Goal: Task Accomplishment & Management: Use online tool/utility

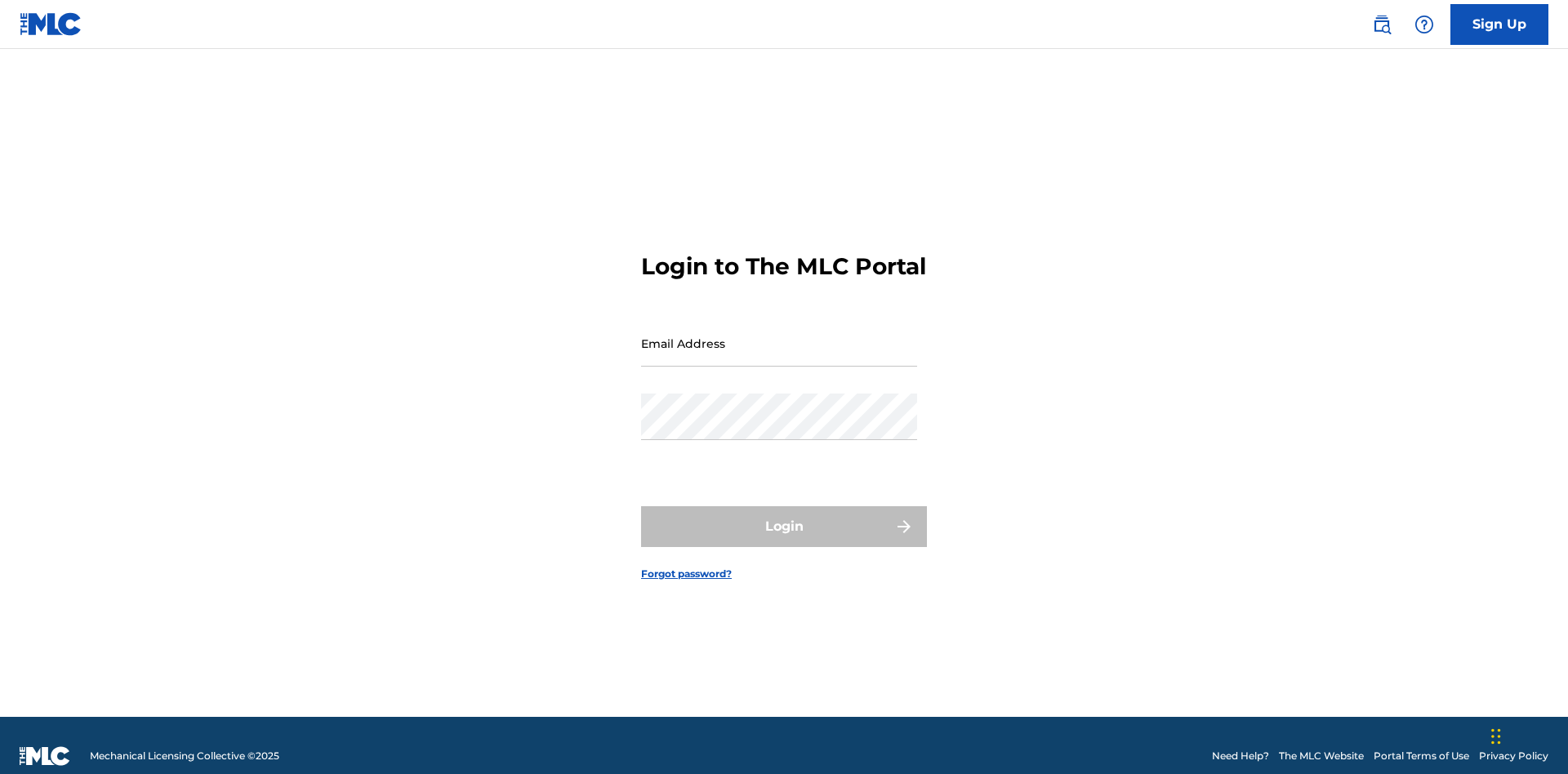
scroll to position [21, 0]
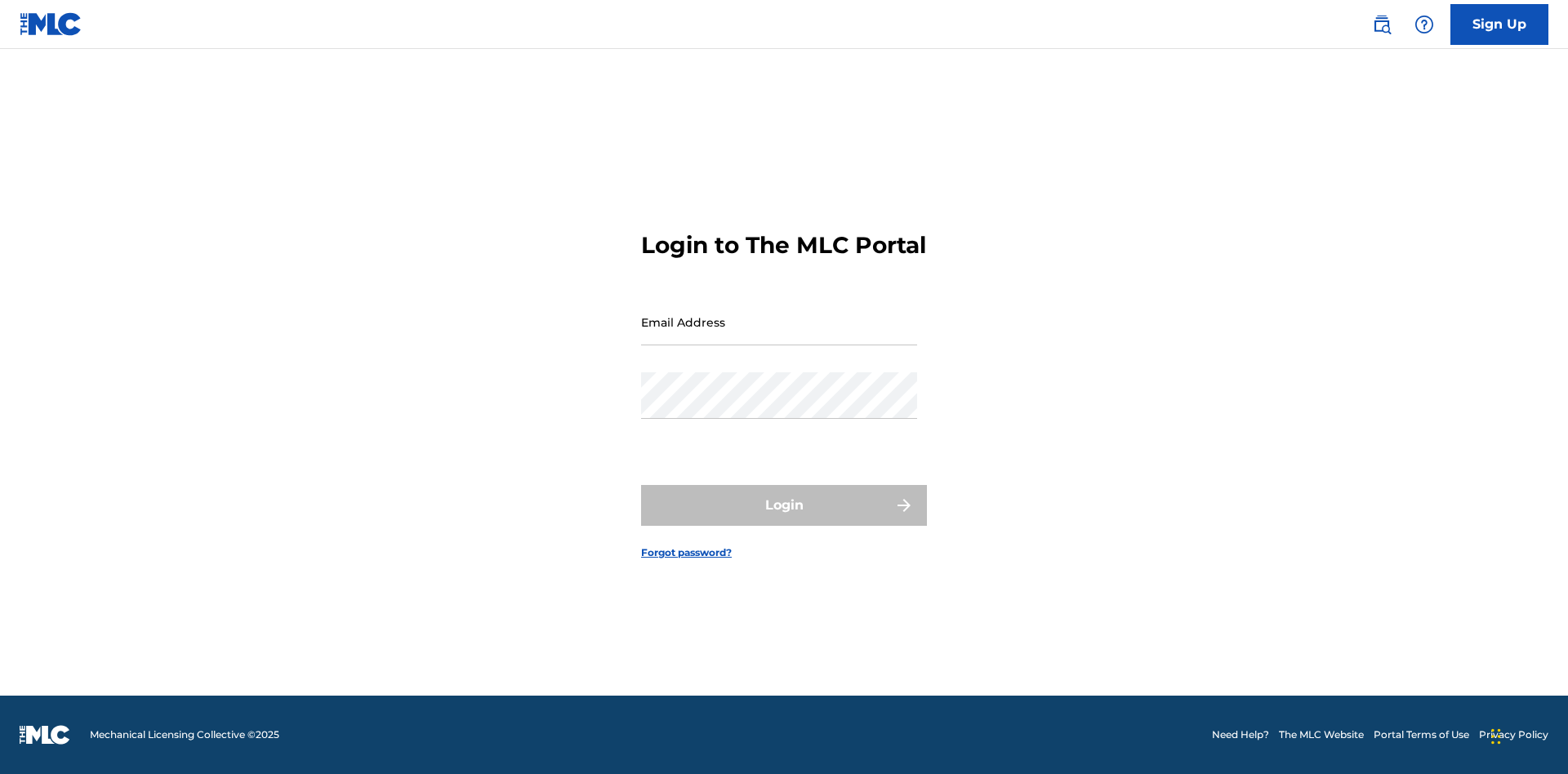
click at [779, 335] on input "Email Address" at bounding box center [779, 322] width 276 height 47
type input "[EMAIL_ADDRESS][DOMAIN_NAME]"
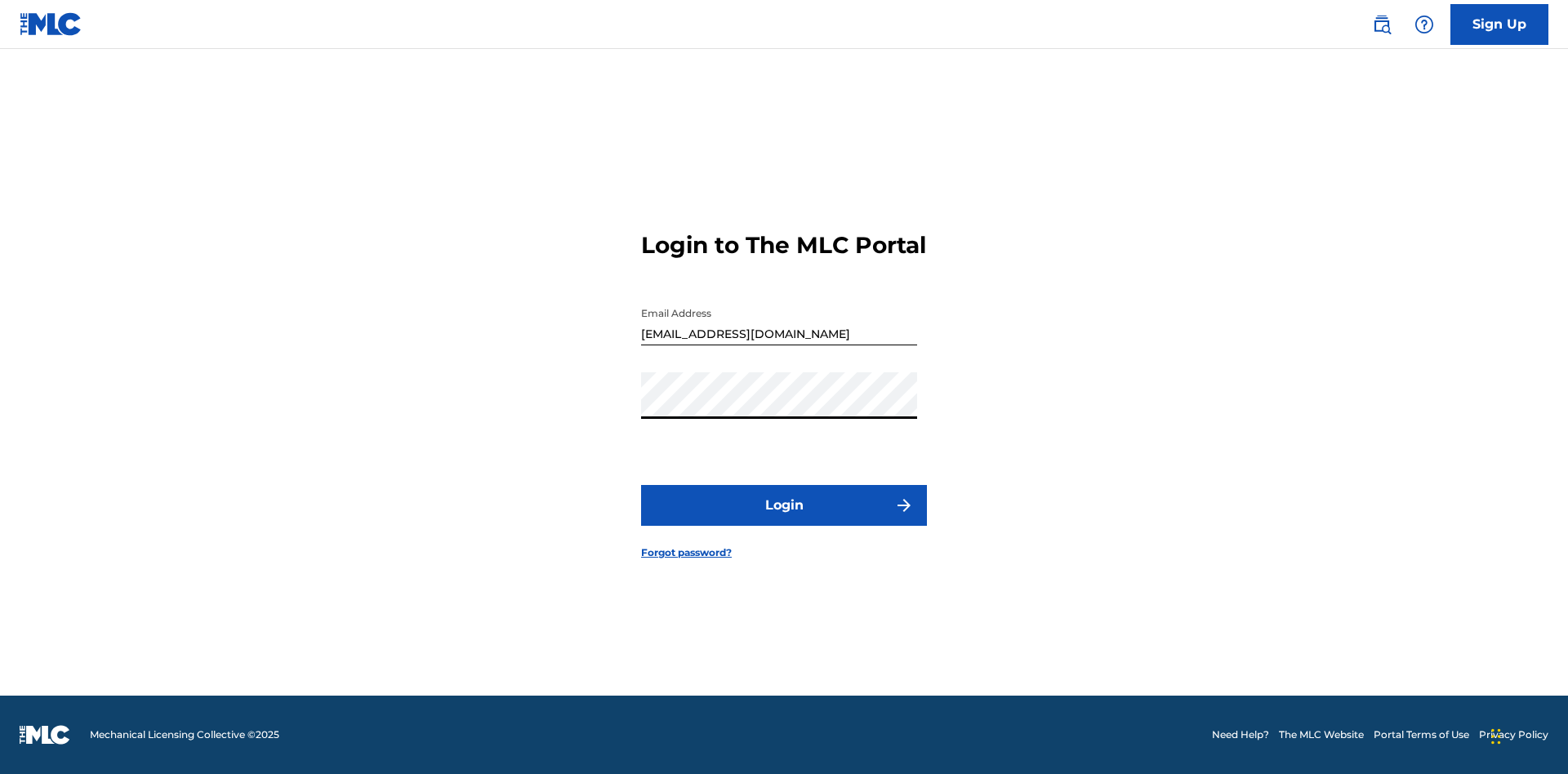
click at [784, 520] on button "Login" at bounding box center [784, 506] width 285 height 41
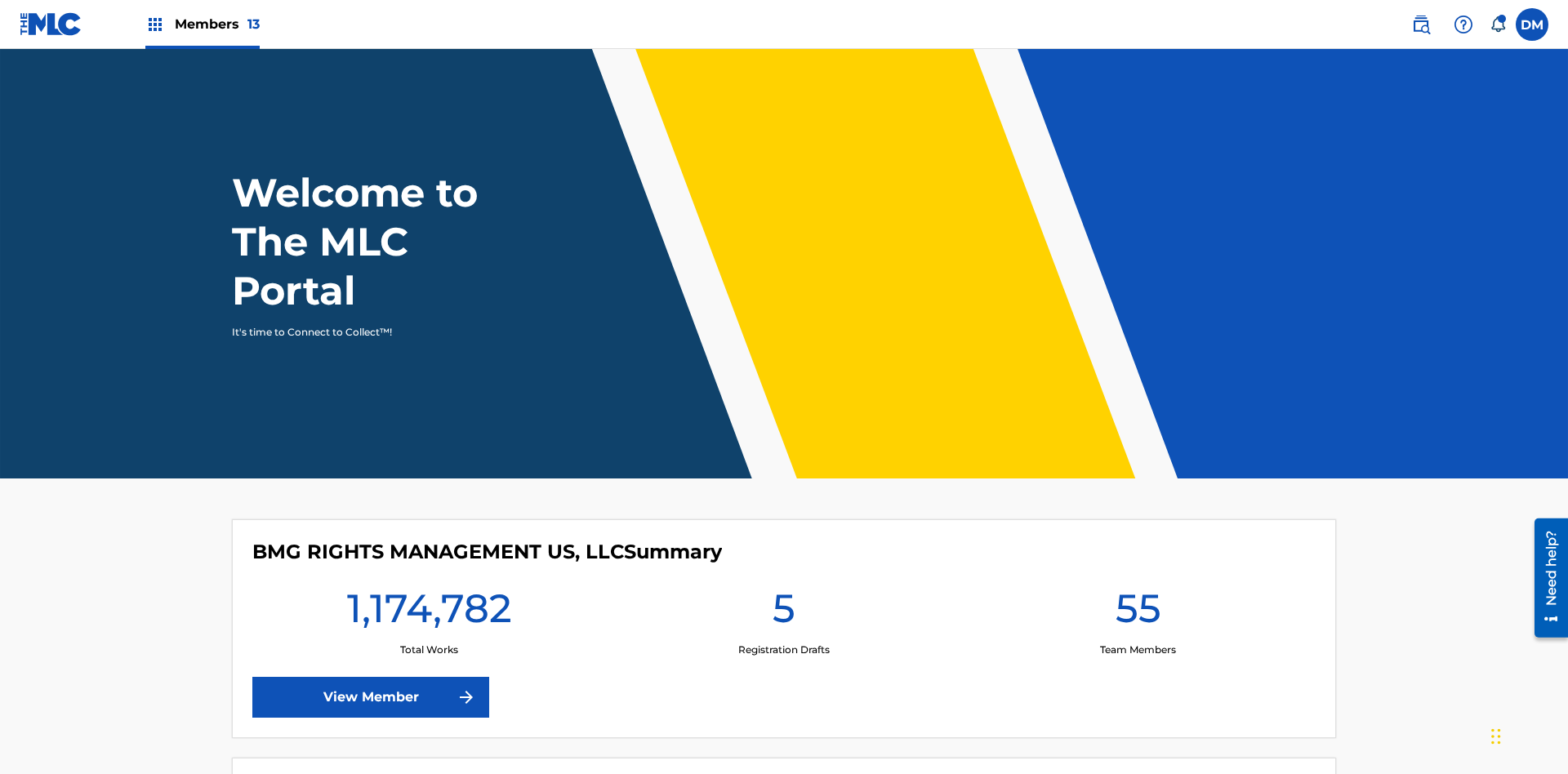
click at [202, 24] on span "Members 13" at bounding box center [218, 24] width 85 height 19
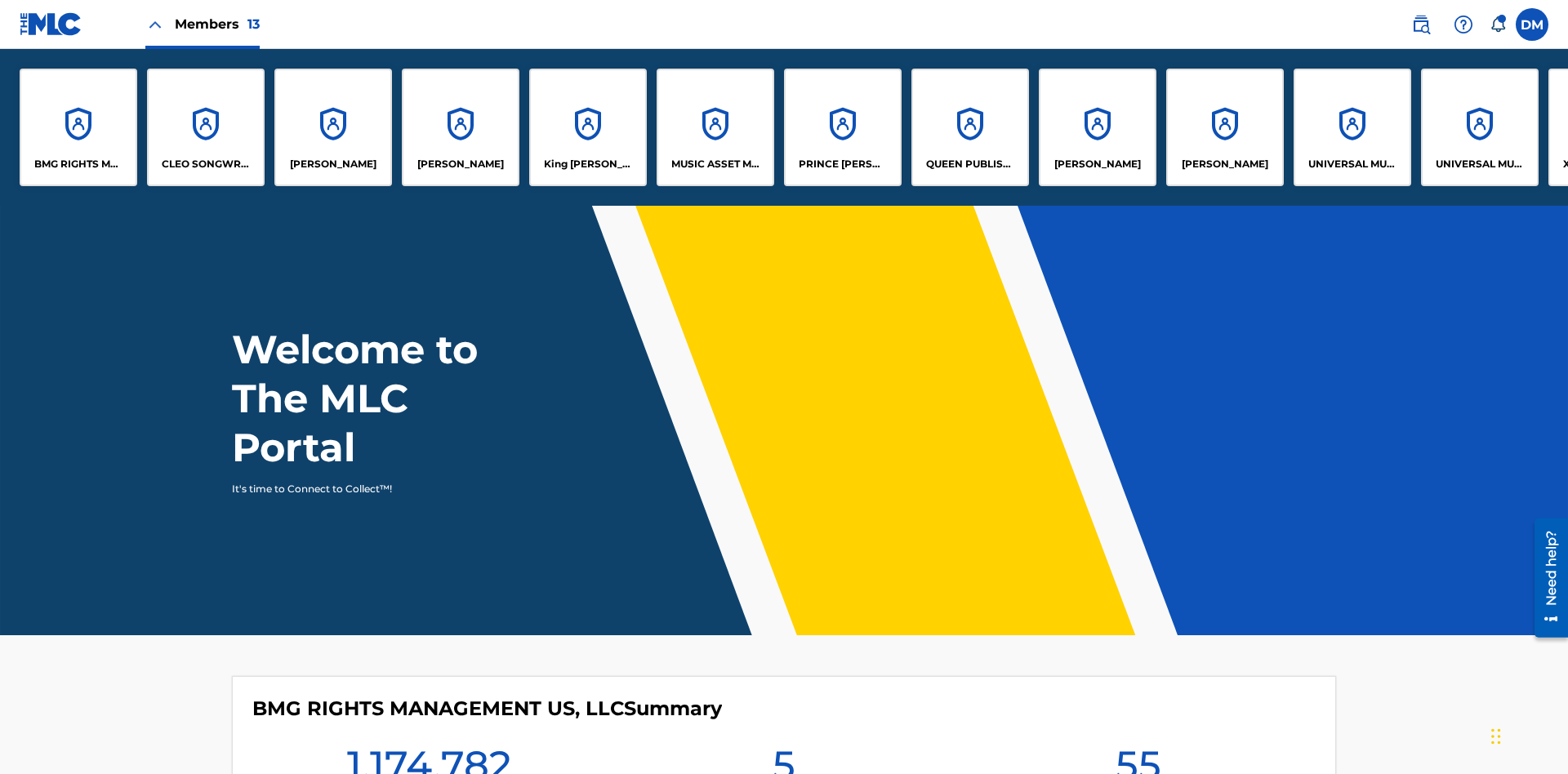
click at [79, 164] on p "BMG RIGHTS MANAGEMENT US, LLC" at bounding box center [79, 164] width 89 height 15
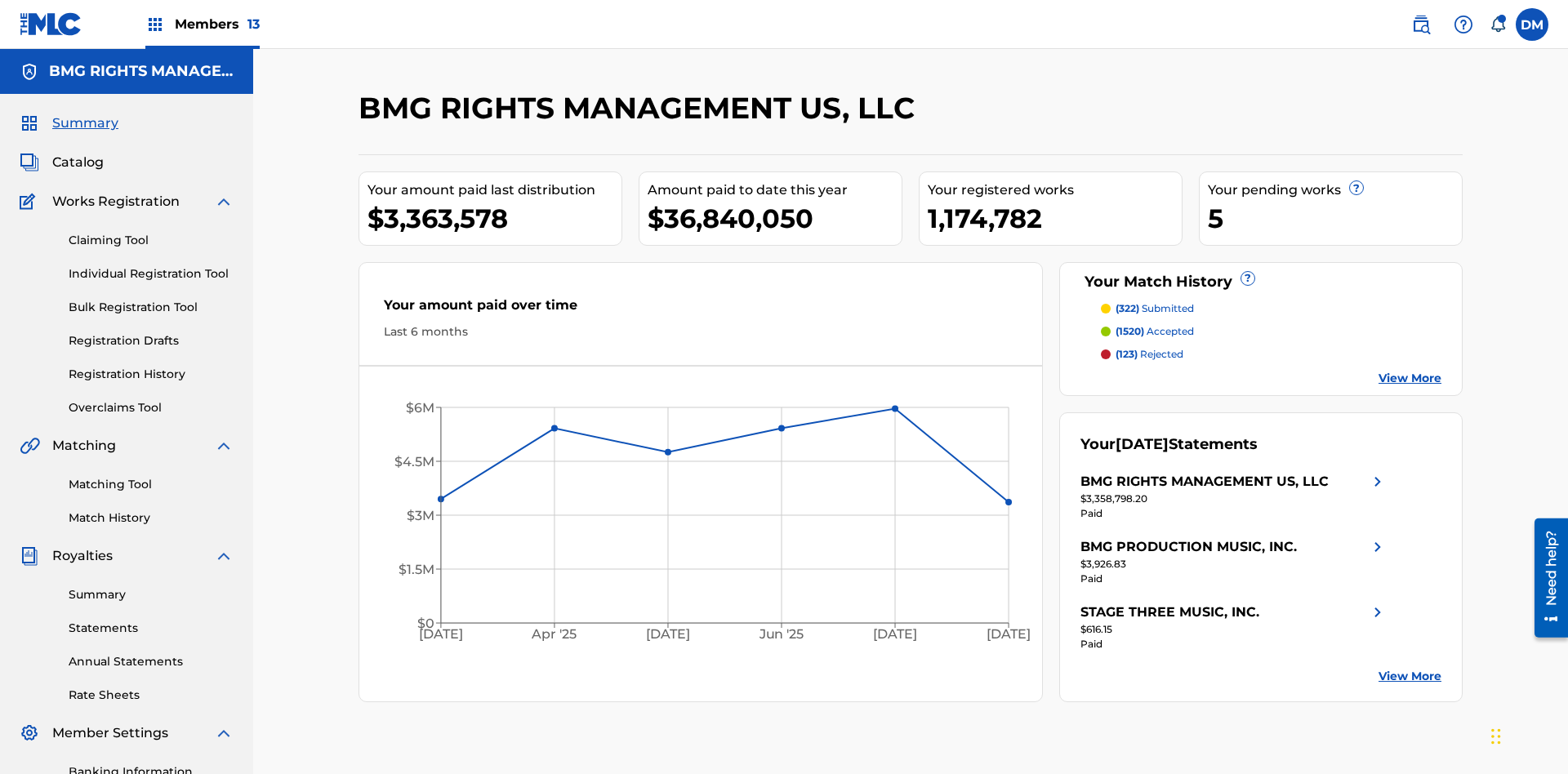
click at [151, 399] on link "Overclaims Tool" at bounding box center [151, 407] width 165 height 17
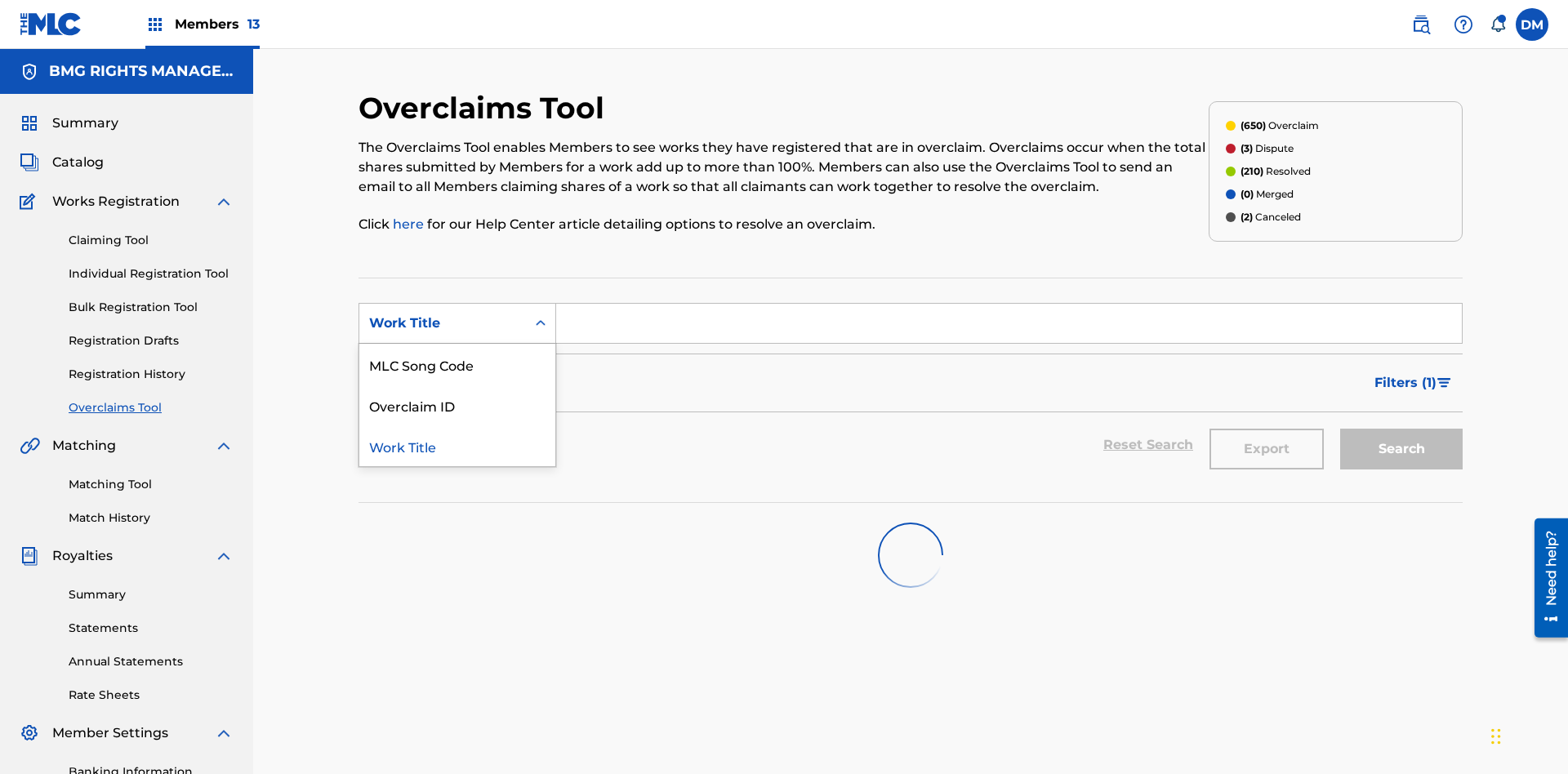
click at [457, 344] on div "MLC Song Code" at bounding box center [457, 364] width 196 height 41
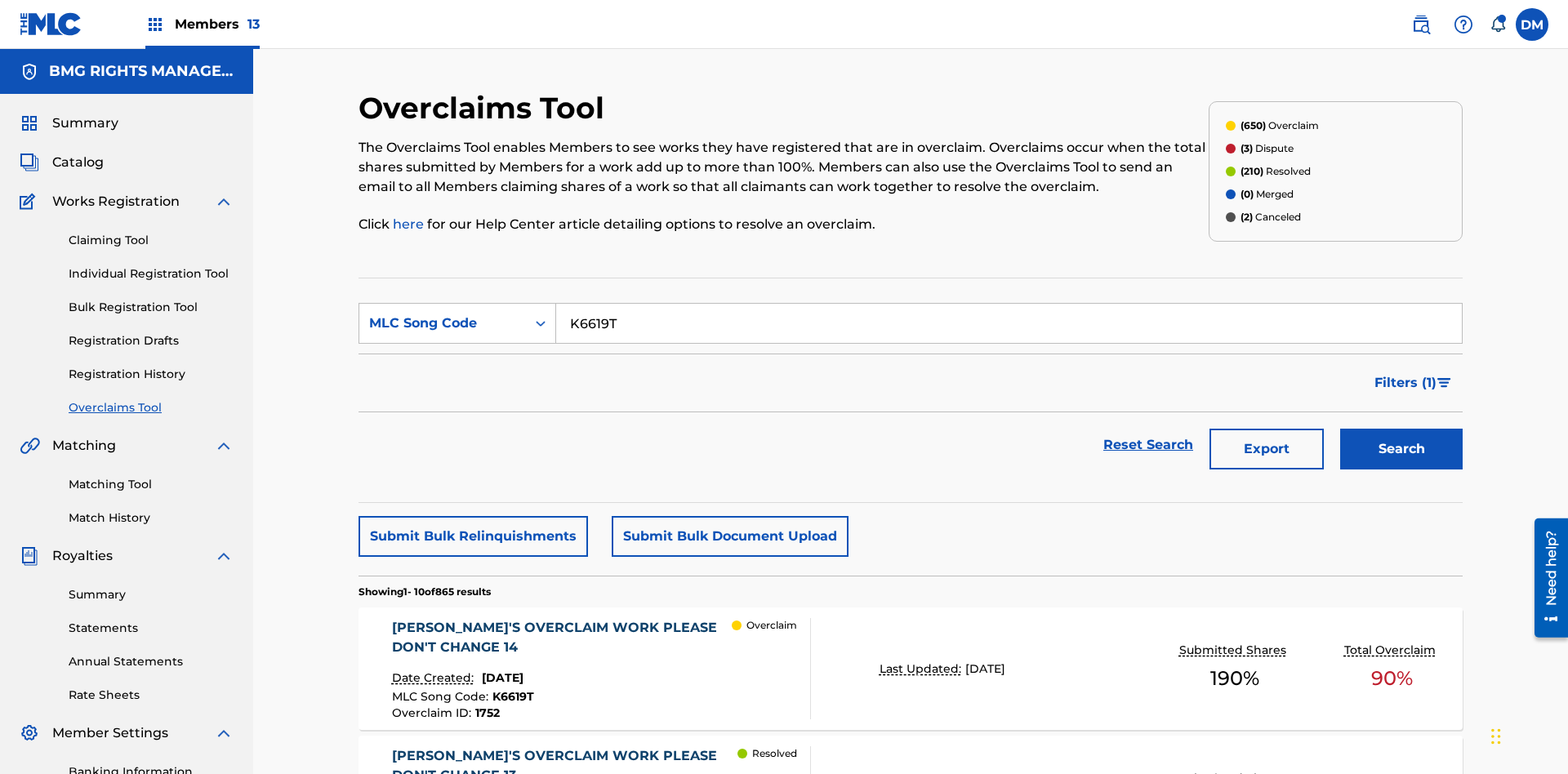
click at [1401, 429] on button "Search" at bounding box center [1401, 449] width 123 height 41
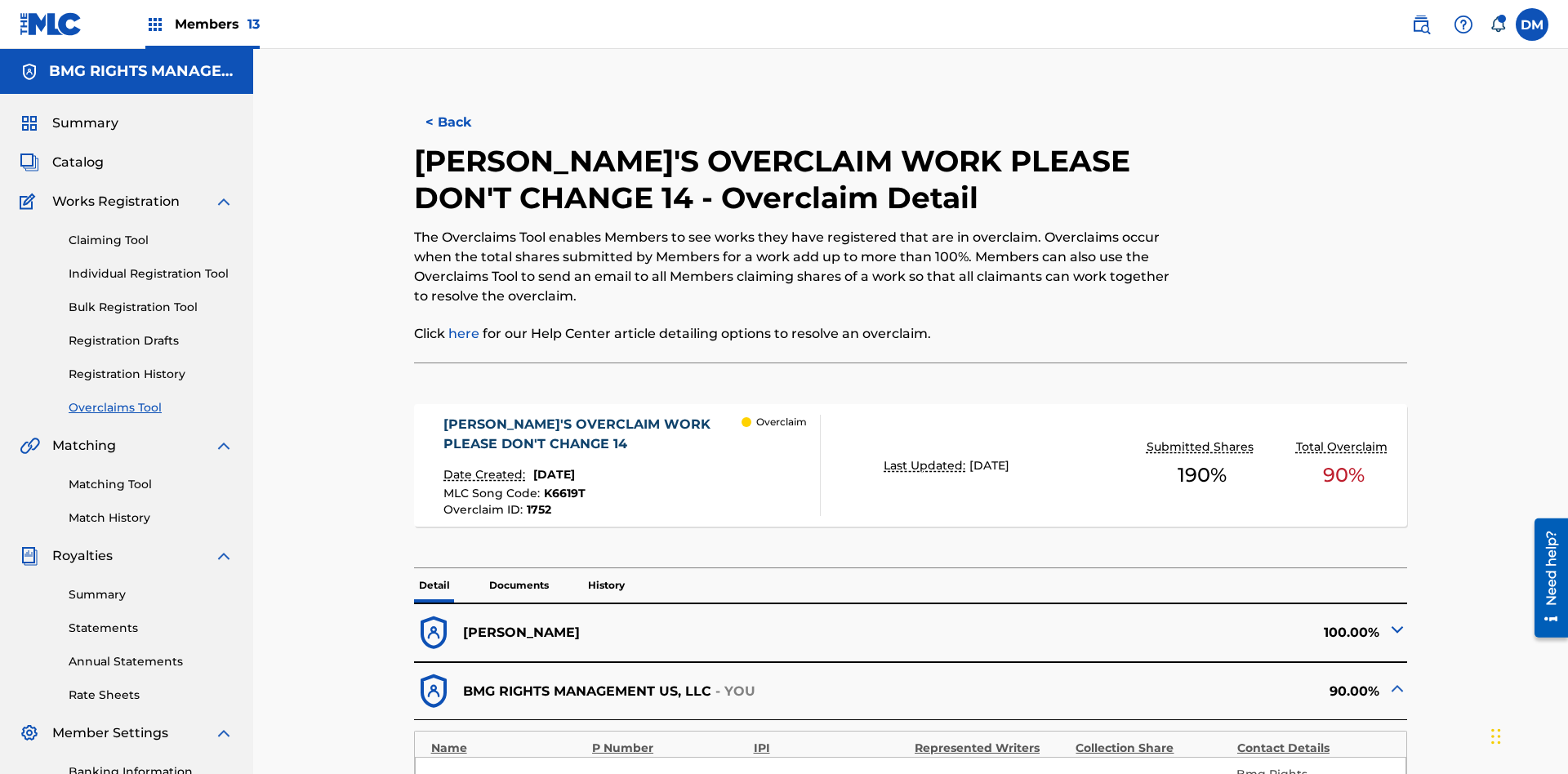
type input "67"
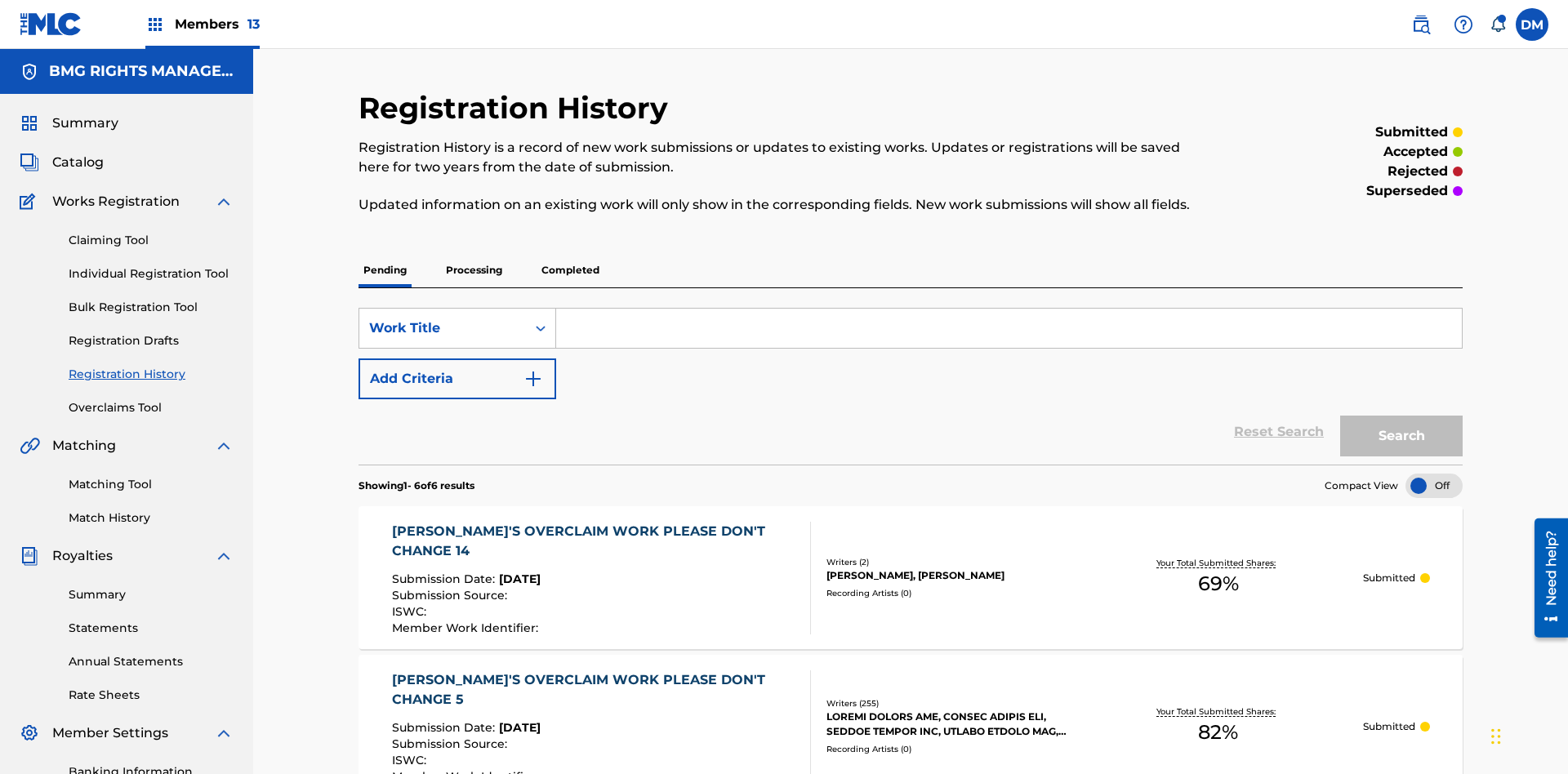
click at [592, 522] on div "KRYSTAL'S OVERCLAIM WORK PLEASE DON'T CHANGE 14" at bounding box center [595, 542] width 406 height 39
click at [151, 399] on link "Overclaims Tool" at bounding box center [151, 407] width 165 height 17
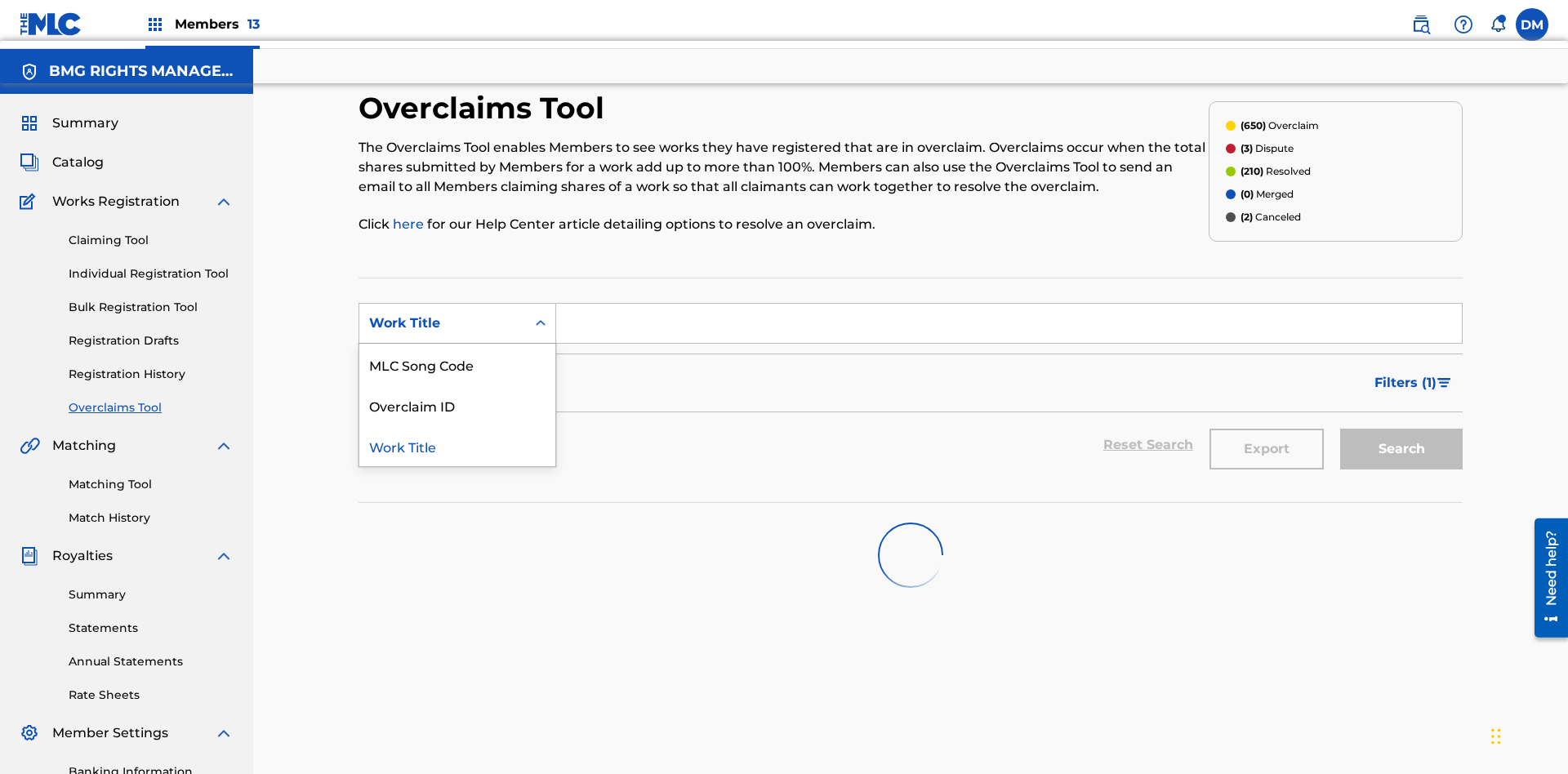
click at [457, 344] on div "MLC Song Code" at bounding box center [457, 364] width 196 height 41
